Goal: Information Seeking & Learning: Learn about a topic

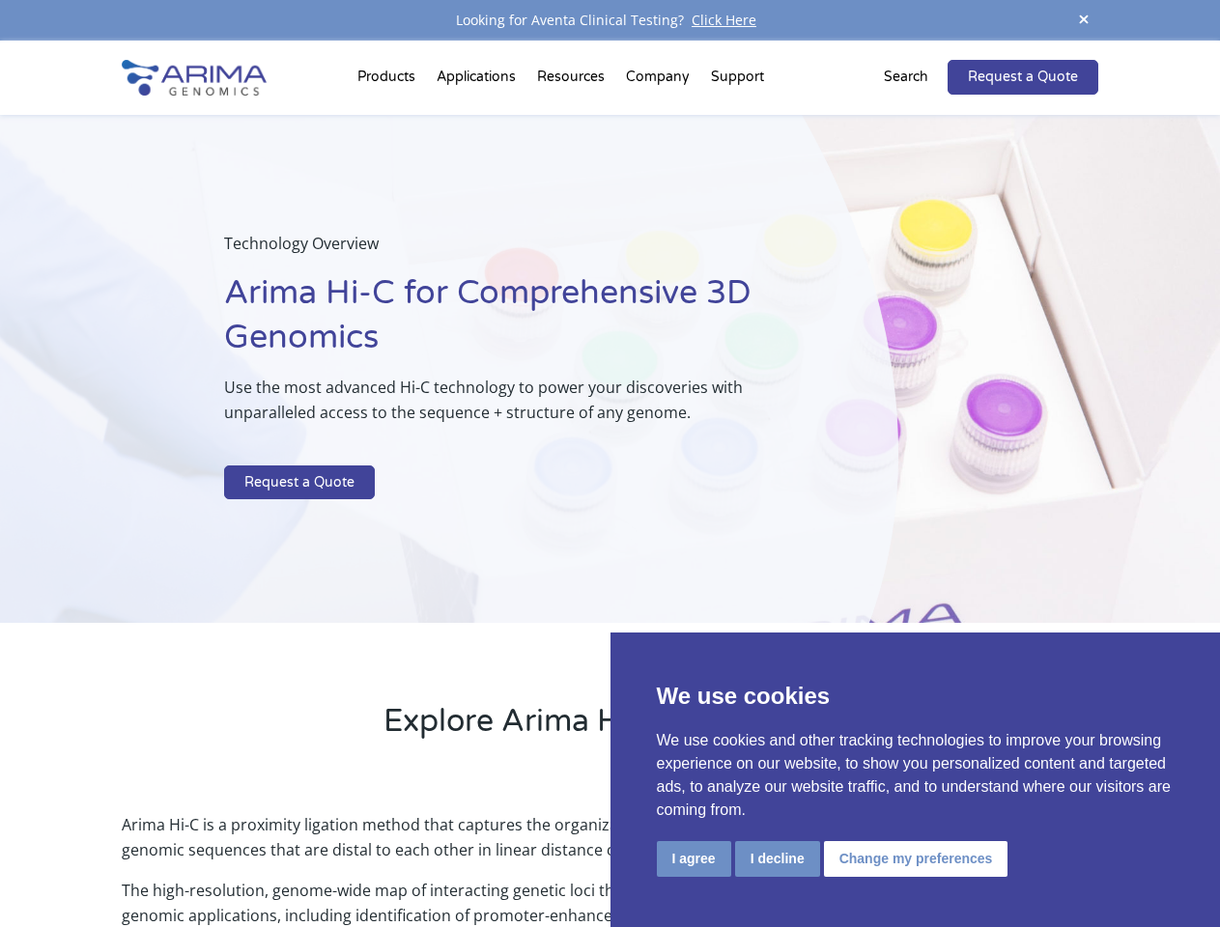
click at [609, 464] on p at bounding box center [512, 452] width 577 height 25
click at [694, 859] on button "I agree" at bounding box center [694, 859] width 74 height 36
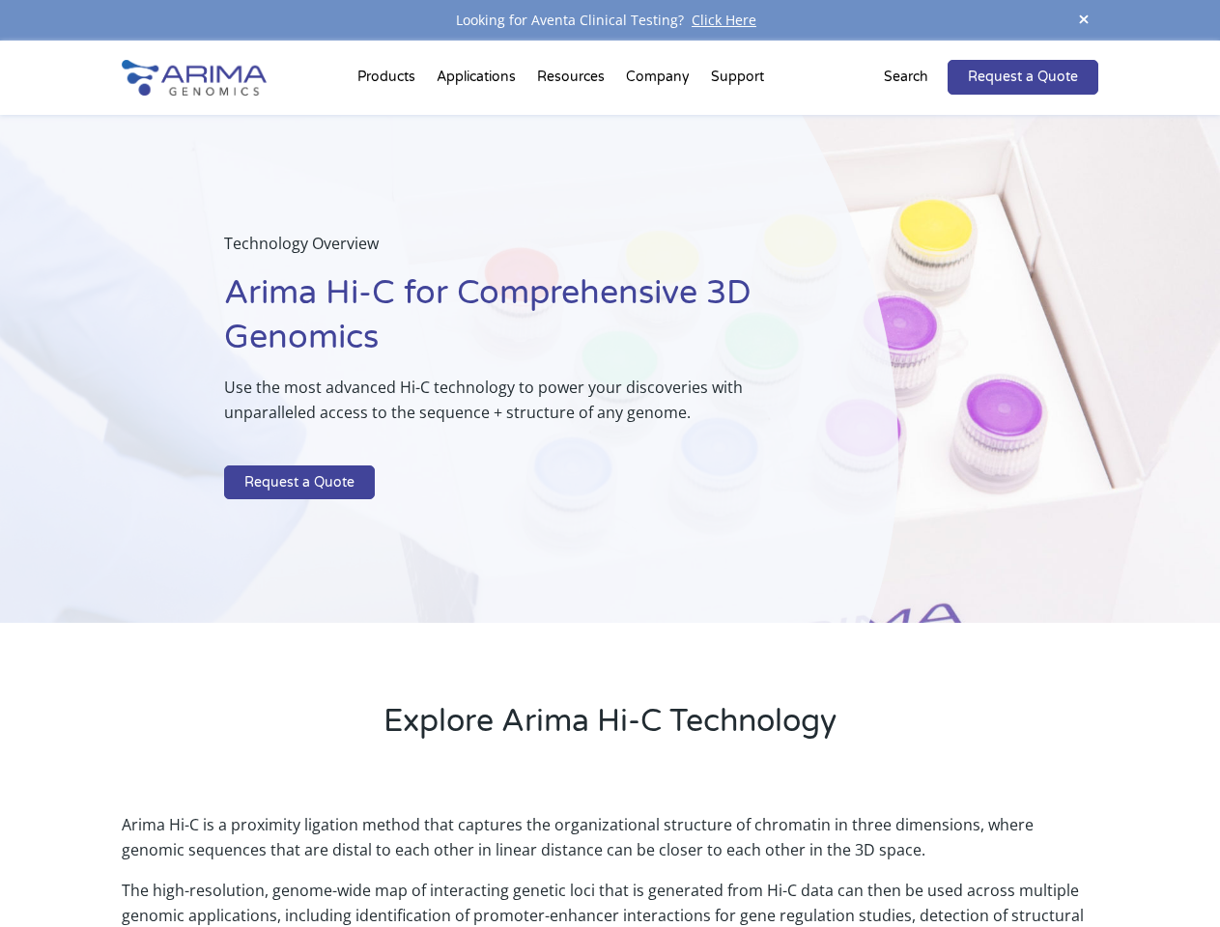
click at [777, 859] on p "Arima Hi-C is a proximity ligation method that captures the organizational stru…" at bounding box center [610, 845] width 976 height 66
click at [913, 859] on p "Arima Hi-C is a proximity ligation method that captures the organizational stru…" at bounding box center [610, 845] width 976 height 66
click at [1084, 20] on span at bounding box center [1083, 21] width 29 height 26
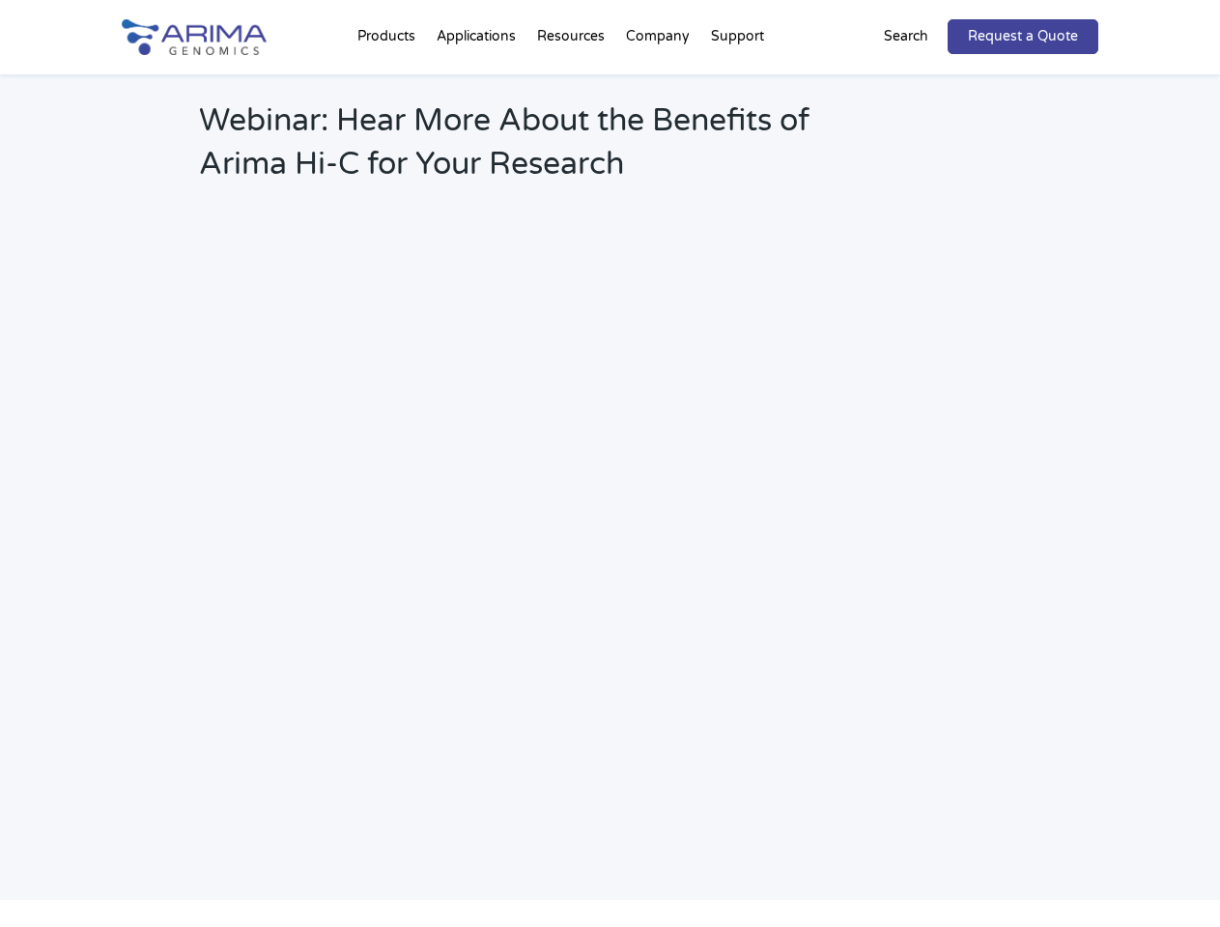
click at [659, 99] on h2 "Webinar: Hear More About the Benefits of Arima Hi-C for Your Research" at bounding box center [519, 149] width 641 height 101
click at [737, 99] on h2 "Webinar: Hear More About the Benefits of Arima Hi-C for Your Research" at bounding box center [519, 149] width 641 height 101
